Goal: Task Accomplishment & Management: Use online tool/utility

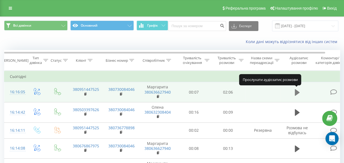
click at [293, 93] on button at bounding box center [297, 92] width 8 height 8
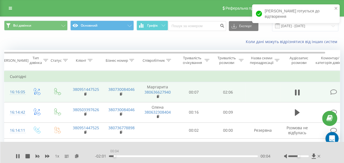
click at [114, 155] on div "00:04" at bounding box center [183, 156] width 149 height 2
click at [117, 155] on div "00:05" at bounding box center [183, 156] width 149 height 2
click at [121, 155] on div "00:10" at bounding box center [183, 156] width 149 height 2
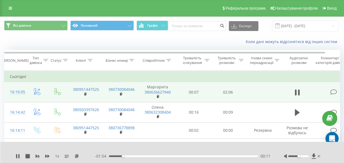
click at [128, 156] on div "00:11" at bounding box center [183, 156] width 149 height 2
click at [134, 155] on div "00:18" at bounding box center [183, 156] width 149 height 2
click at [139, 156] on div "00:25" at bounding box center [183, 156] width 149 height 2
click at [135, 155] on div "00:26" at bounding box center [183, 156] width 149 height 2
click at [183, 156] on div "01:02" at bounding box center [183, 156] width 149 height 2
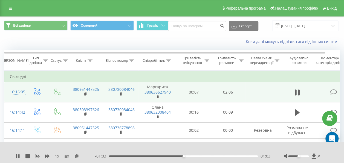
click at [173, 155] on div "01:03" at bounding box center [183, 156] width 149 height 2
click at [215, 158] on div "- 00:25 01:41 01:41" at bounding box center [182, 155] width 175 height 5
click at [216, 157] on div "- 00:25 01:41 01:41" at bounding box center [182, 155] width 175 height 5
click at [216, 155] on div "01:41" at bounding box center [183, 156] width 149 height 2
click at [210, 155] on div "01:32" at bounding box center [183, 156] width 149 height 2
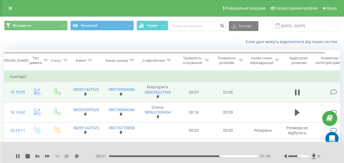
drag, startPoint x: 17, startPoint y: 155, endPoint x: 64, endPoint y: 158, distance: 47.2
click at [17, 155] on icon at bounding box center [16, 156] width 1 height 4
click at [16, 153] on div "1 x - 00:31 01:34 01:34" at bounding box center [172, 151] width 344 height 21
click at [16, 154] on icon at bounding box center [18, 156] width 4 height 4
click at [13, 156] on div "1 x - 00:30 01:35 01:35" at bounding box center [172, 151] width 344 height 21
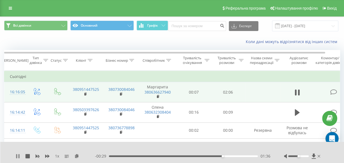
click at [19, 155] on icon at bounding box center [18, 156] width 1 height 4
click at [16, 154] on icon at bounding box center [18, 156] width 4 height 4
click at [19, 156] on icon at bounding box center [18, 156] width 1 height 4
click at [18, 156] on icon at bounding box center [17, 156] width 3 height 4
click at [18, 154] on icon at bounding box center [18, 156] width 4 height 4
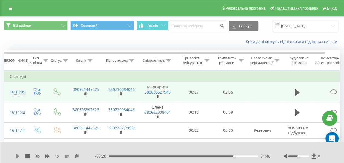
click at [17, 158] on icon at bounding box center [18, 156] width 4 height 4
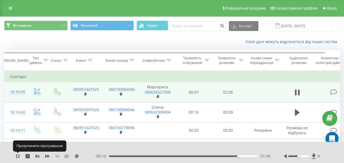
click at [17, 155] on icon at bounding box center [18, 156] width 4 height 4
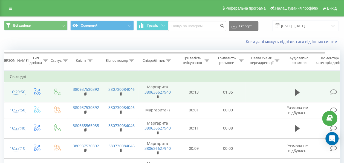
click at [301, 88] on td at bounding box center [297, 92] width 33 height 20
click at [297, 91] on icon at bounding box center [297, 92] width 5 height 7
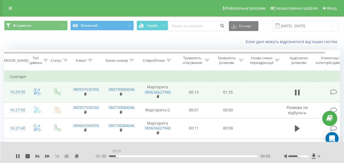
click at [117, 156] on div "00:05" at bounding box center [183, 156] width 149 height 2
click at [124, 156] on div "00:05" at bounding box center [183, 156] width 149 height 2
click at [129, 156] on div "00:12" at bounding box center [183, 156] width 149 height 2
click at [138, 157] on div "- 01:22 00:13 00:13" at bounding box center [182, 155] width 175 height 5
click at [138, 157] on div "- 01:21 00:13 00:13" at bounding box center [182, 155] width 175 height 5
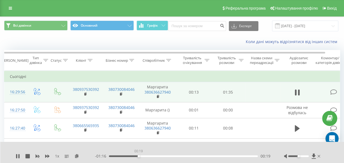
click at [138, 155] on div "00:19" at bounding box center [183, 156] width 149 height 2
click at [145, 154] on div "- 01:15 00:19 00:19" at bounding box center [182, 155] width 175 height 5
click at [146, 155] on div "00:23" at bounding box center [183, 156] width 149 height 2
click at [152, 156] on div "00:27" at bounding box center [183, 156] width 149 height 2
click at [171, 156] on div "00:39" at bounding box center [183, 156] width 149 height 2
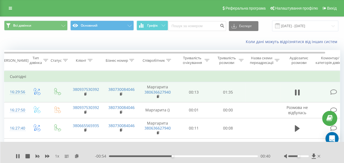
click at [177, 155] on div "- 00:54 00:40 00:40" at bounding box center [182, 155] width 175 height 5
click at [177, 155] on div "00:43" at bounding box center [183, 156] width 149 height 2
click at [173, 155] on div "00:44" at bounding box center [183, 156] width 149 height 2
drag, startPoint x: 14, startPoint y: 153, endPoint x: 18, endPoint y: 153, distance: 3.6
click at [14, 153] on div "1 x - 00:41 00:54 00:54" at bounding box center [172, 151] width 344 height 21
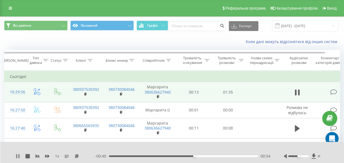
click at [18, 154] on icon at bounding box center [18, 156] width 4 height 4
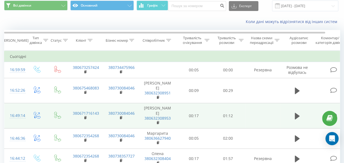
scroll to position [27, 0]
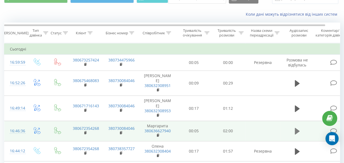
click at [295, 127] on icon at bounding box center [297, 131] width 5 height 8
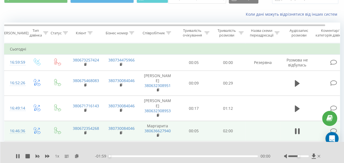
click at [137, 156] on div "00:00" at bounding box center [183, 156] width 149 height 2
click at [152, 156] on div "00:34" at bounding box center [183, 156] width 149 height 2
click at [144, 155] on div "00:28" at bounding box center [183, 156] width 149 height 2
click at [133, 155] on div "00:19" at bounding box center [183, 156] width 149 height 2
click at [149, 155] on div "- 01:40 00:20 00:20" at bounding box center [182, 155] width 175 height 5
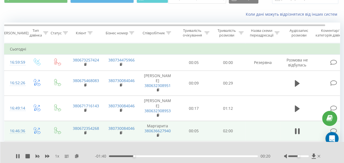
click at [152, 155] on div "00:20" at bounding box center [183, 156] width 149 height 2
click at [163, 155] on div "00:44" at bounding box center [183, 156] width 149 height 2
click at [173, 157] on div "- 01:15 00:44 00:44" at bounding box center [182, 155] width 175 height 5
click at [173, 156] on div "00:52" at bounding box center [183, 156] width 149 height 2
click at [180, 155] on div "00:53" at bounding box center [183, 156] width 149 height 2
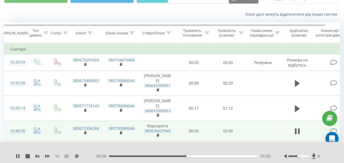
drag, startPoint x: 190, startPoint y: 158, endPoint x: 193, endPoint y: 156, distance: 3.3
click at [191, 158] on div "- 00:56 01:03 01:03" at bounding box center [182, 155] width 175 height 5
click at [194, 155] on div "01:03" at bounding box center [183, 156] width 149 height 2
click at [204, 156] on div "01:17" at bounding box center [183, 156] width 149 height 2
drag, startPoint x: 13, startPoint y: 156, endPoint x: 18, endPoint y: 156, distance: 4.7
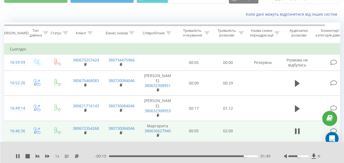
click at [13, 156] on div "1 x - 00:10 01:49 01:49" at bounding box center [172, 151] width 344 height 21
click at [18, 156] on icon at bounding box center [18, 156] width 4 height 4
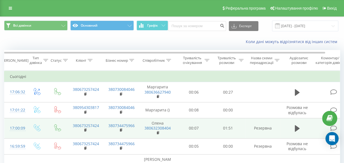
click at [288, 128] on td at bounding box center [297, 128] width 33 height 20
click at [298, 127] on icon at bounding box center [297, 128] width 5 height 7
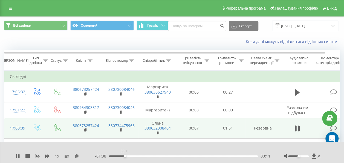
click at [125, 155] on div "00:11" at bounding box center [183, 156] width 149 height 2
click at [112, 155] on div "00:12" at bounding box center [183, 156] width 149 height 2
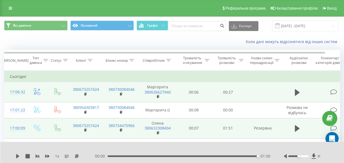
click at [289, 88] on td at bounding box center [297, 92] width 33 height 20
click at [296, 93] on icon at bounding box center [297, 92] width 5 height 7
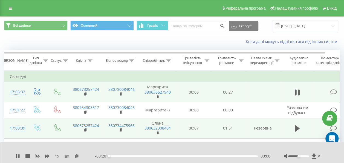
click at [139, 155] on div "00:00" at bounding box center [183, 156] width 149 height 2
click at [148, 156] on div "00:07" at bounding box center [183, 156] width 149 height 2
click at [160, 155] on div "00:09" at bounding box center [183, 156] width 149 height 2
click at [20, 154] on div "1 x" at bounding box center [55, 155] width 79 height 5
drag, startPoint x: 20, startPoint y: 155, endPoint x: 16, endPoint y: 155, distance: 4.1
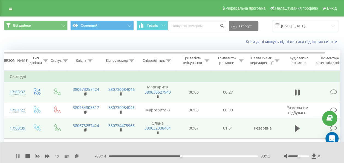
click at [19, 155] on div "1 x" at bounding box center [55, 155] width 79 height 5
click at [16, 156] on icon at bounding box center [18, 156] width 4 height 4
